Goal: Information Seeking & Learning: Learn about a topic

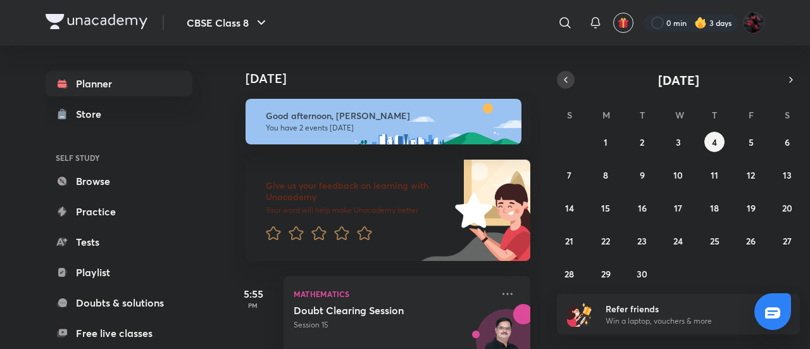
click at [572, 79] on button "button" at bounding box center [566, 80] width 18 height 18
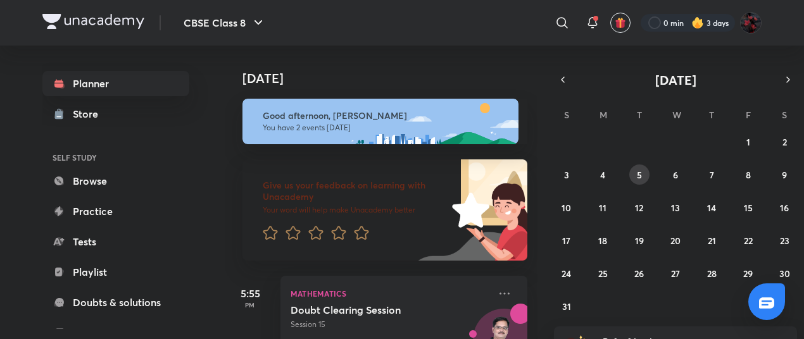
click at [643, 180] on button "5" at bounding box center [639, 175] width 20 height 20
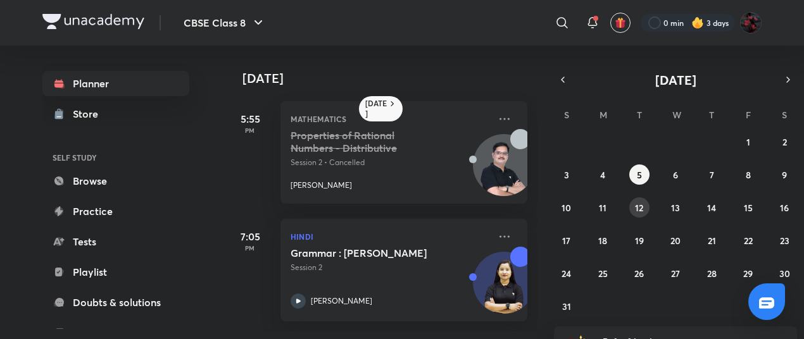
click at [639, 202] on abbr "12" at bounding box center [639, 208] width 8 height 12
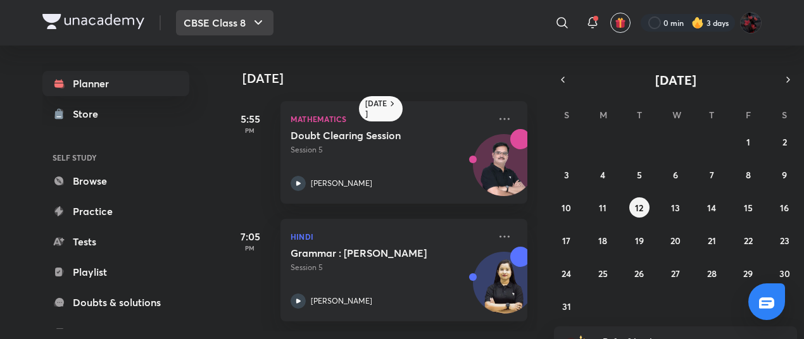
click at [246, 35] on button "CBSE Class 8" at bounding box center [224, 22] width 97 height 25
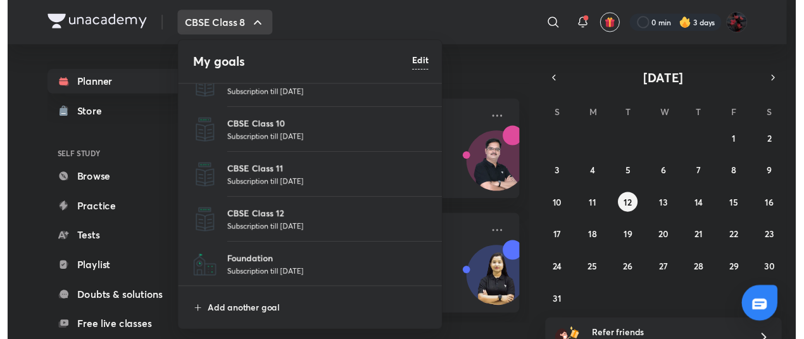
scroll to position [70, 0]
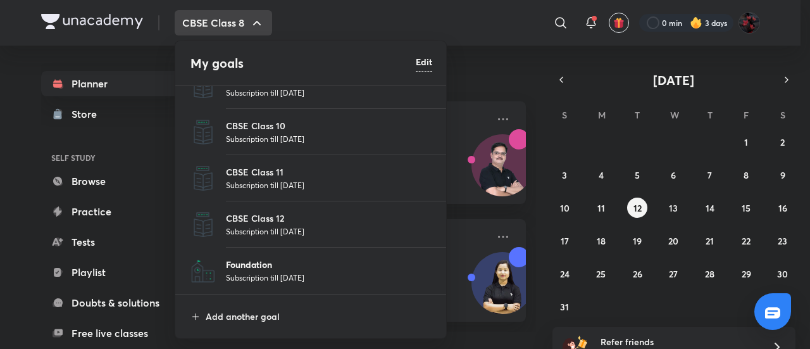
click at [258, 260] on p "Foundation" at bounding box center [329, 264] width 206 height 13
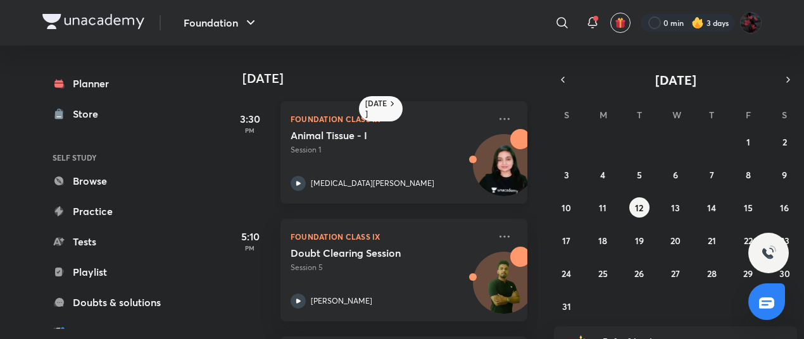
click at [294, 184] on icon at bounding box center [298, 183] width 15 height 15
